Goal: Use online tool/utility: Utilize a website feature to perform a specific function

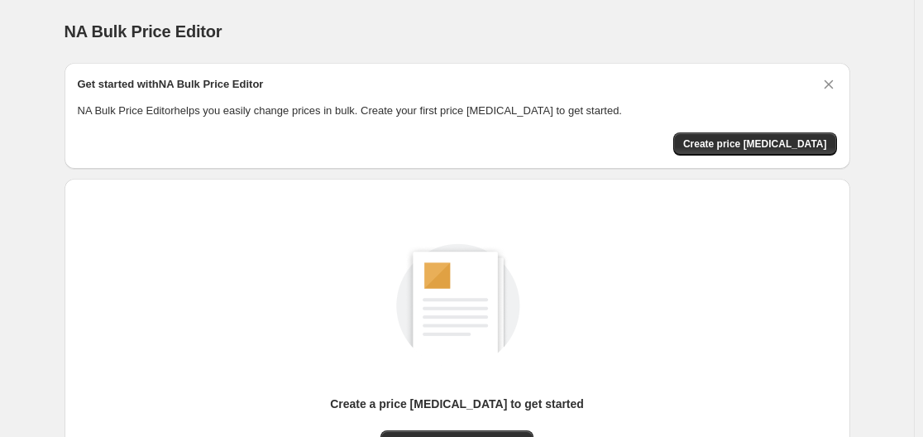
scroll to position [165, 0]
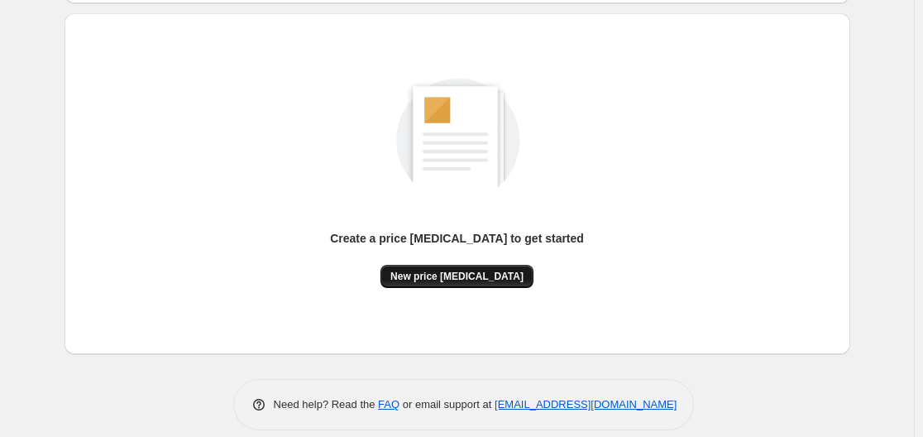
click at [435, 285] on button "New price [MEDICAL_DATA]" at bounding box center [457, 276] width 153 height 23
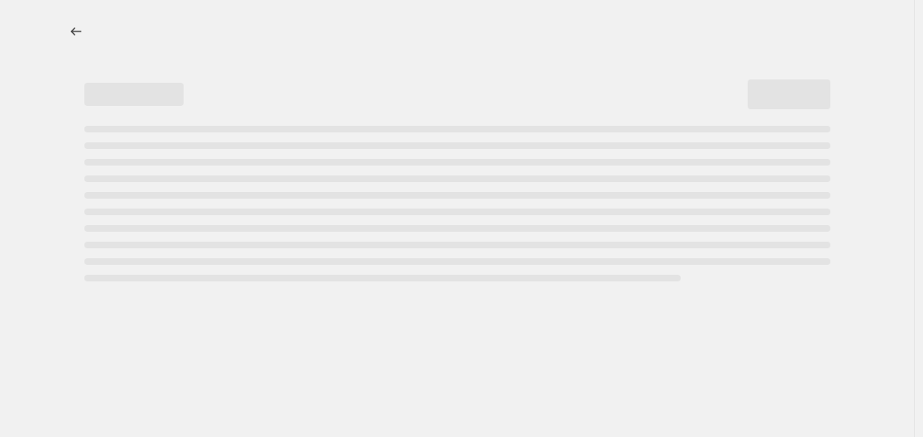
select select "percentage"
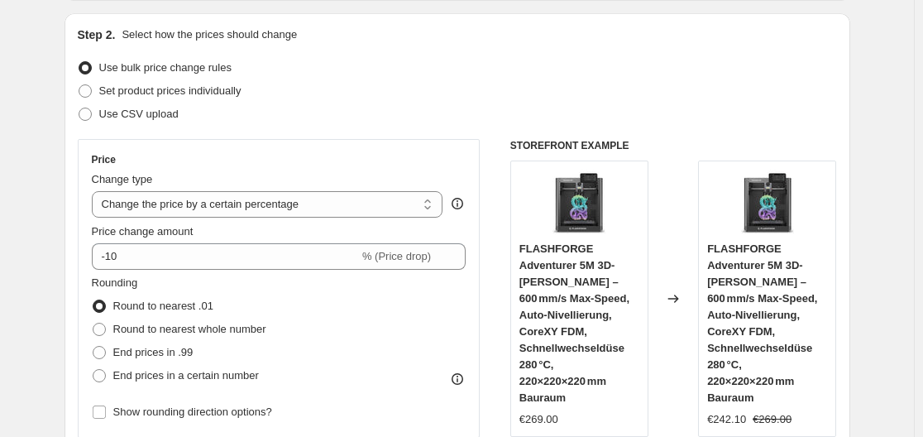
scroll to position [248, 0]
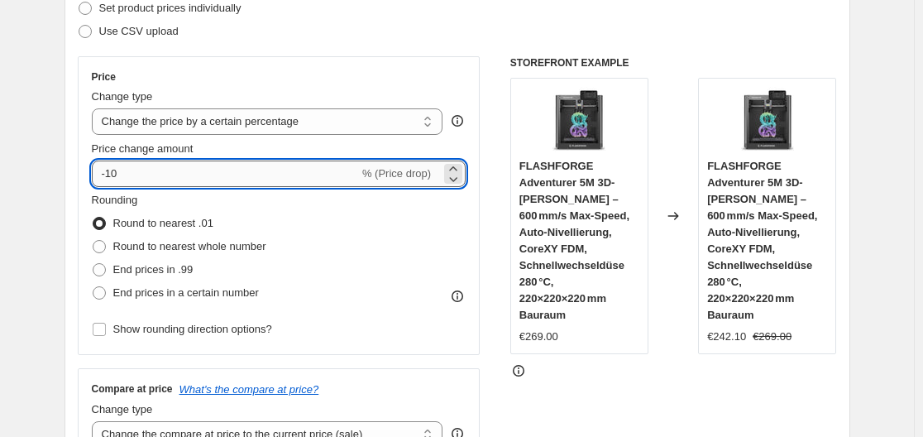
drag, startPoint x: 109, startPoint y: 170, endPoint x: 133, endPoint y: 173, distance: 24.1
click at [133, 173] on input "-10" at bounding box center [225, 174] width 267 height 26
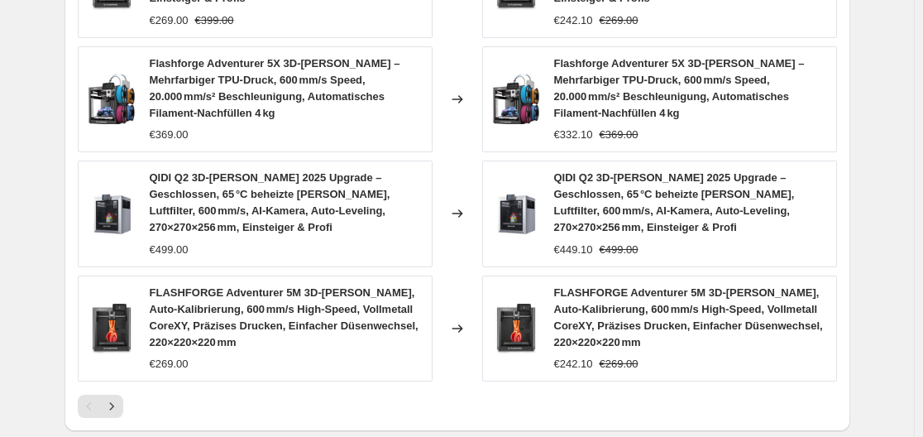
scroll to position [1410, 0]
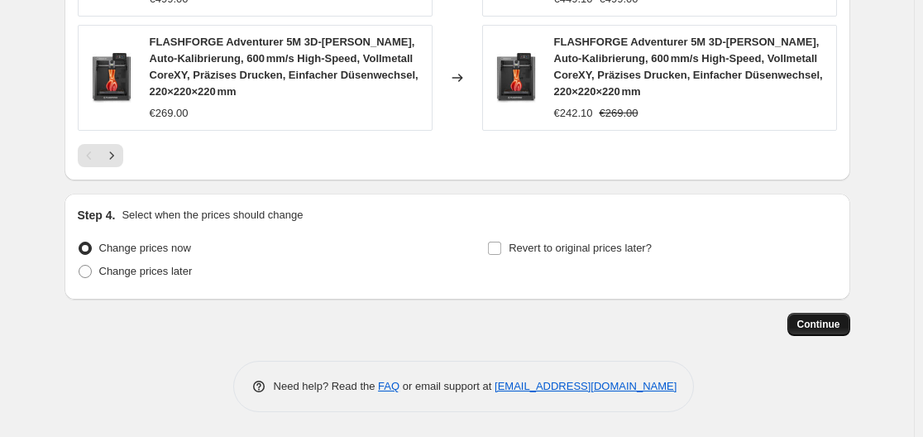
type input "-30"
click at [815, 328] on span "Continue" at bounding box center [819, 324] width 43 height 13
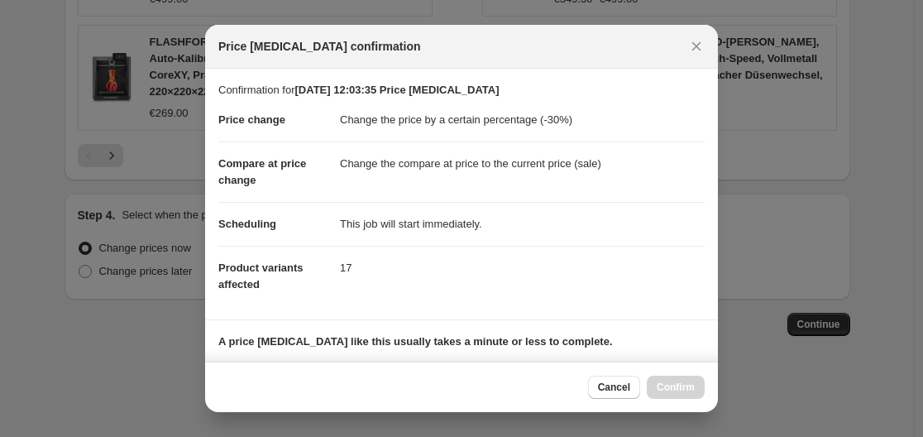
scroll to position [260, 0]
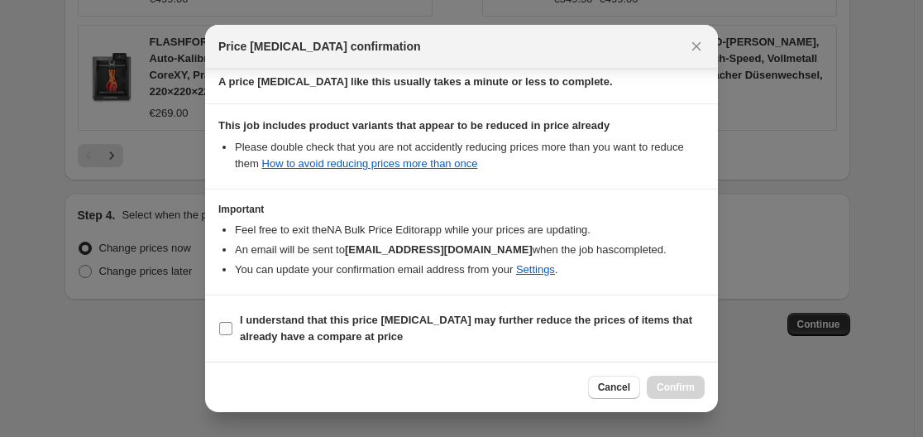
click at [214, 324] on section "I understand that this price [MEDICAL_DATA] may further reduce the prices of it…" at bounding box center [461, 328] width 513 height 66
drag, startPoint x: 224, startPoint y: 325, endPoint x: 327, endPoint y: 362, distance: 109.1
click at [243, 338] on label "I understand that this price [MEDICAL_DATA] may further reduce the prices of it…" at bounding box center [461, 329] width 487 height 40
click at [233, 335] on input "I understand that this price [MEDICAL_DATA] may further reduce the prices of it…" at bounding box center [225, 328] width 13 height 13
checkbox input "true"
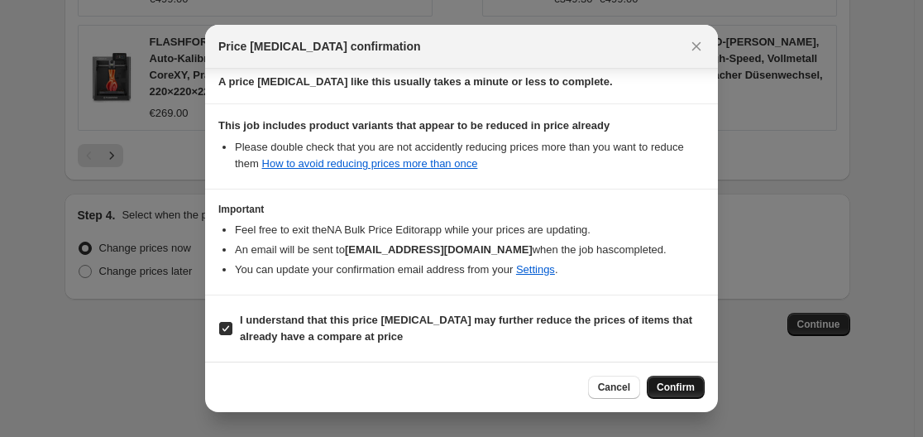
click at [688, 388] on span "Confirm" at bounding box center [676, 387] width 38 height 13
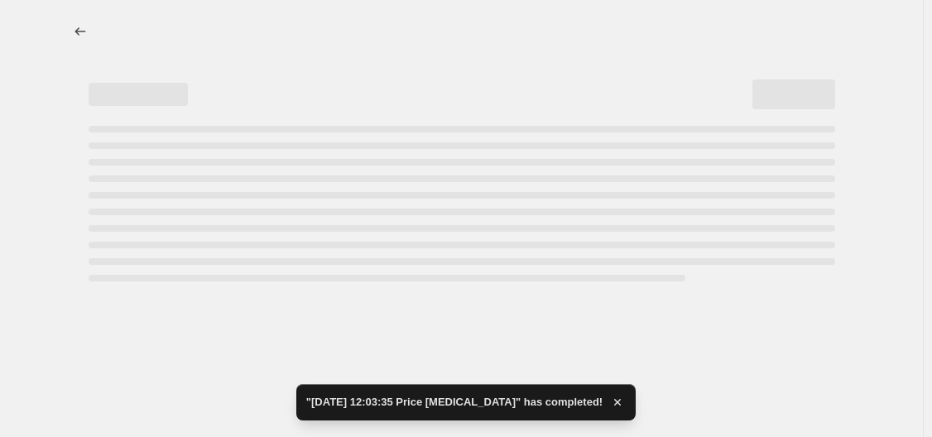
select select "percentage"
